Goal: Transaction & Acquisition: Purchase product/service

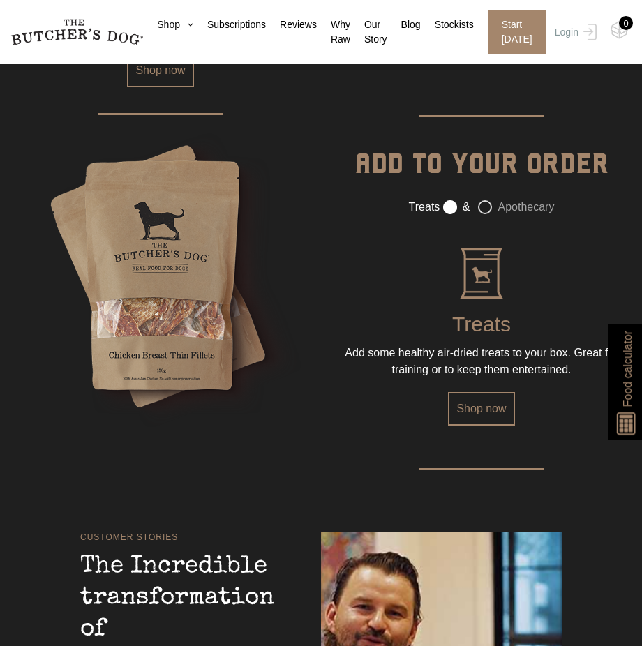
scroll to position [1700, 0]
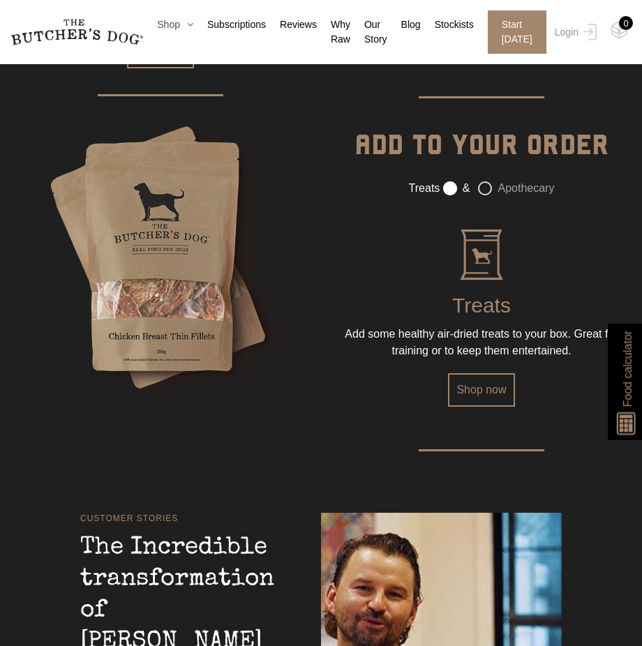
click at [180, 28] on icon at bounding box center [186, 25] width 13 height 10
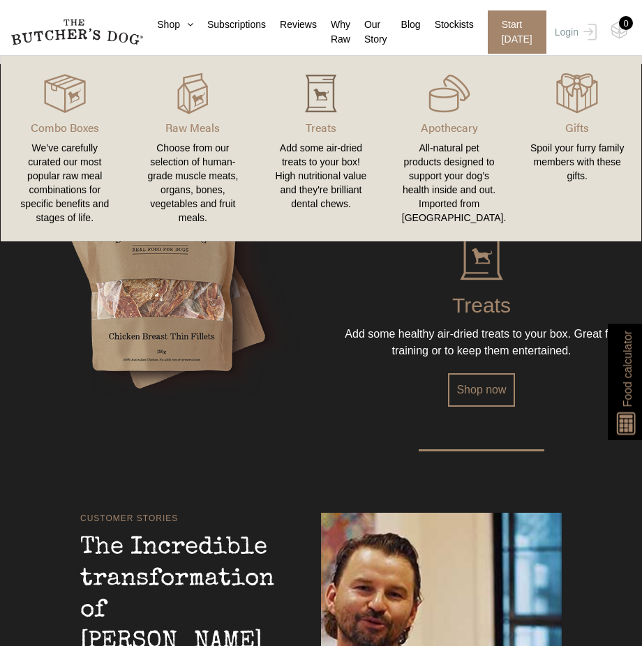
click at [305, 112] on img at bounding box center [321, 94] width 42 height 42
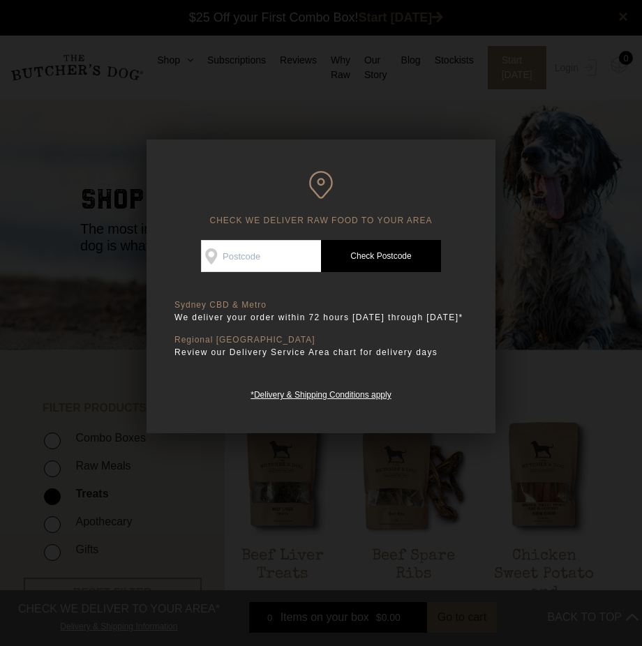
click at [268, 273] on div "Good news! We deliver to your area Check Availability At Check Postcode TREATS …" at bounding box center [320, 321] width 293 height 162
click at [261, 249] on input "Check Availability At" at bounding box center [261, 256] width 120 height 32
type input "2024"
click at [399, 255] on link "Check Postcode" at bounding box center [381, 256] width 120 height 32
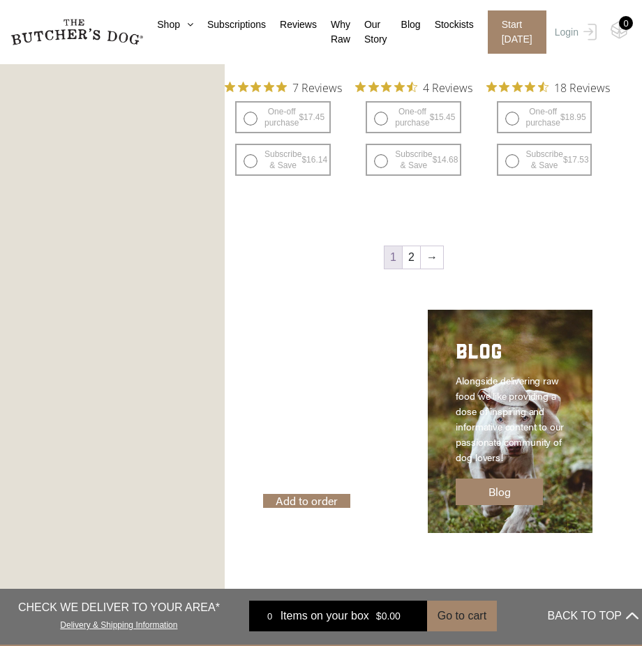
scroll to position [1718, 0]
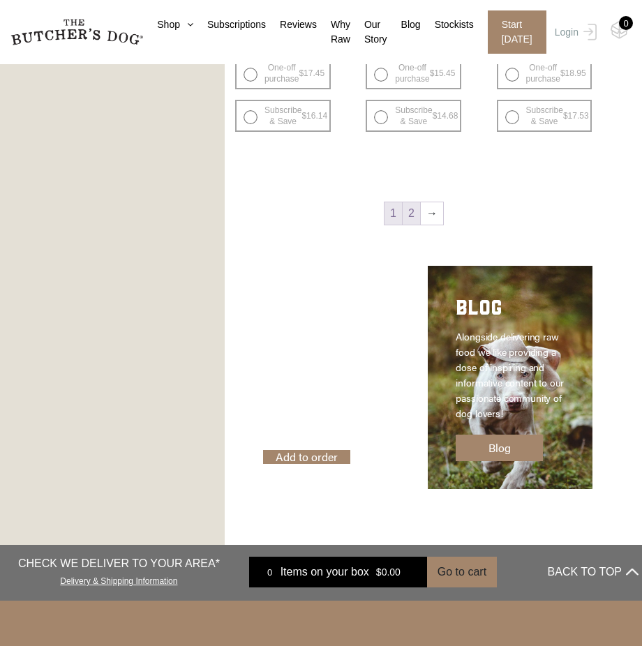
click at [413, 222] on link "2" at bounding box center [410, 213] width 17 height 22
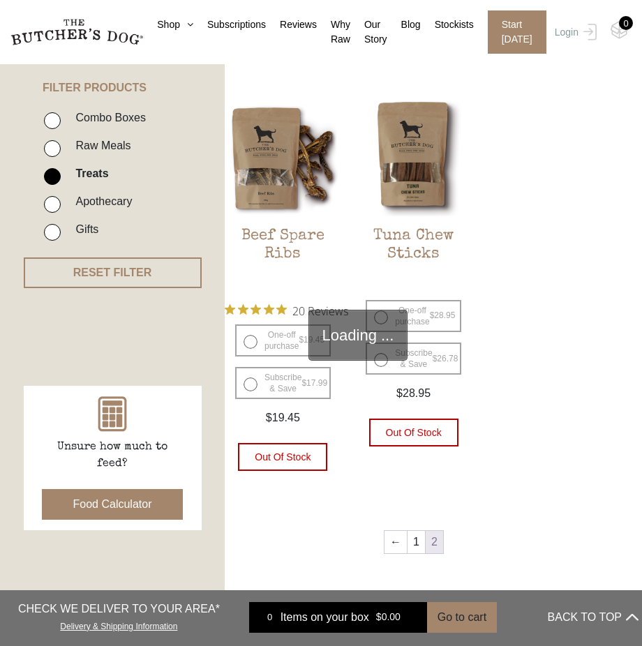
scroll to position [315, 0]
